Goal: Find specific page/section: Find specific page/section

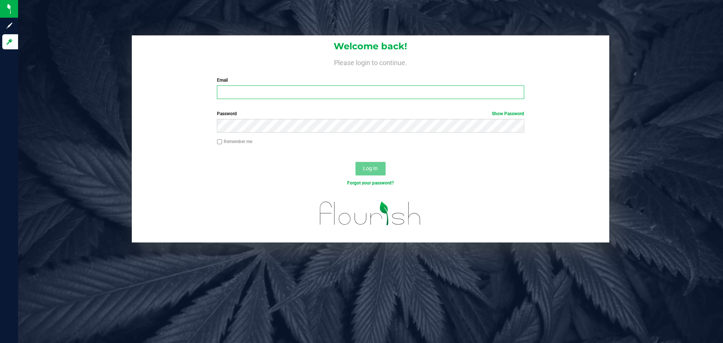
click at [254, 96] on input "Email" at bounding box center [370, 92] width 307 height 14
type input "[EMAIL_ADDRESS][DOMAIN_NAME]"
click at [355, 162] on button "Log In" at bounding box center [370, 169] width 30 height 14
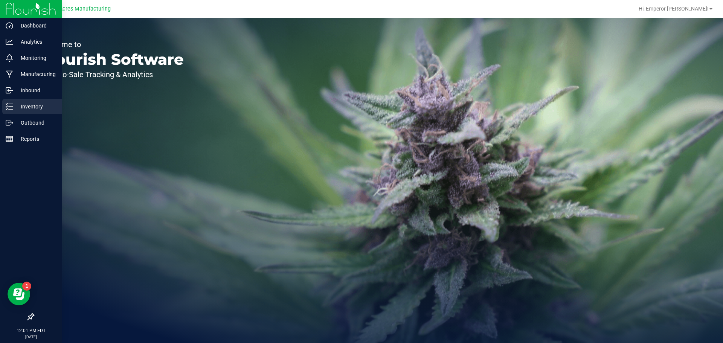
click at [14, 108] on p "Inventory" at bounding box center [35, 106] width 45 height 9
